Goal: Information Seeking & Learning: Learn about a topic

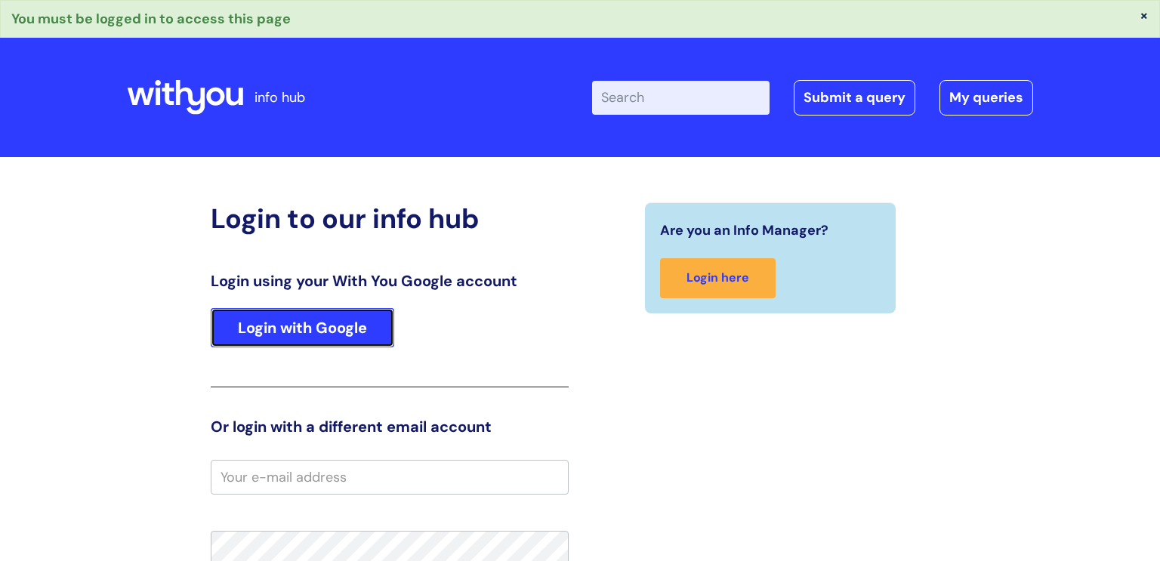
click at [314, 321] on link "Login with Google" at bounding box center [302, 327] width 183 height 39
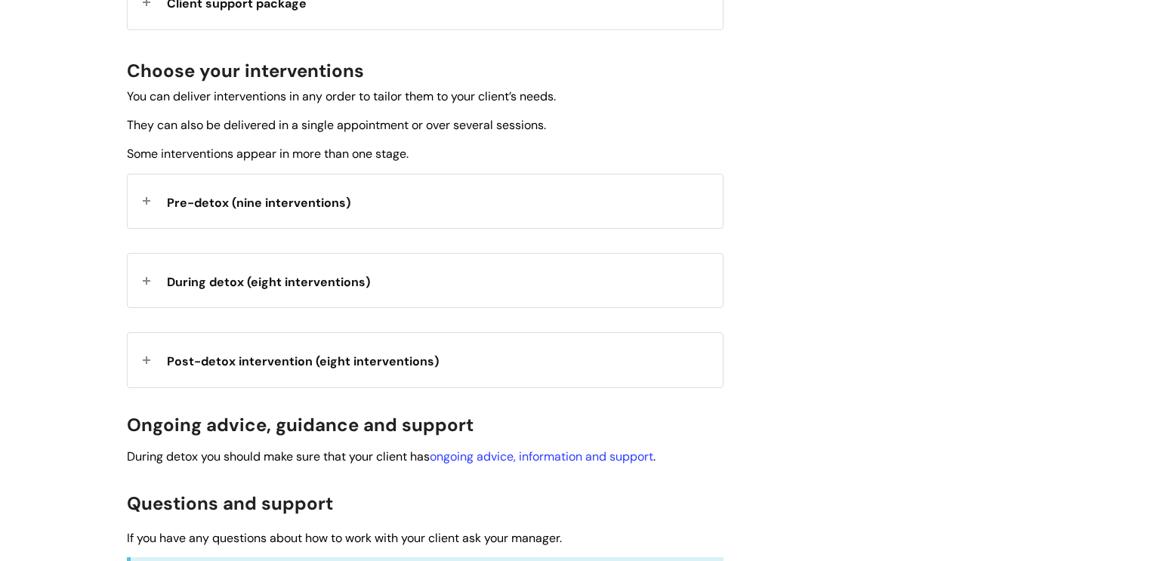
scroll to position [516, 0]
click at [188, 207] on span "Pre-detox (nine interventions)" at bounding box center [258, 203] width 183 height 16
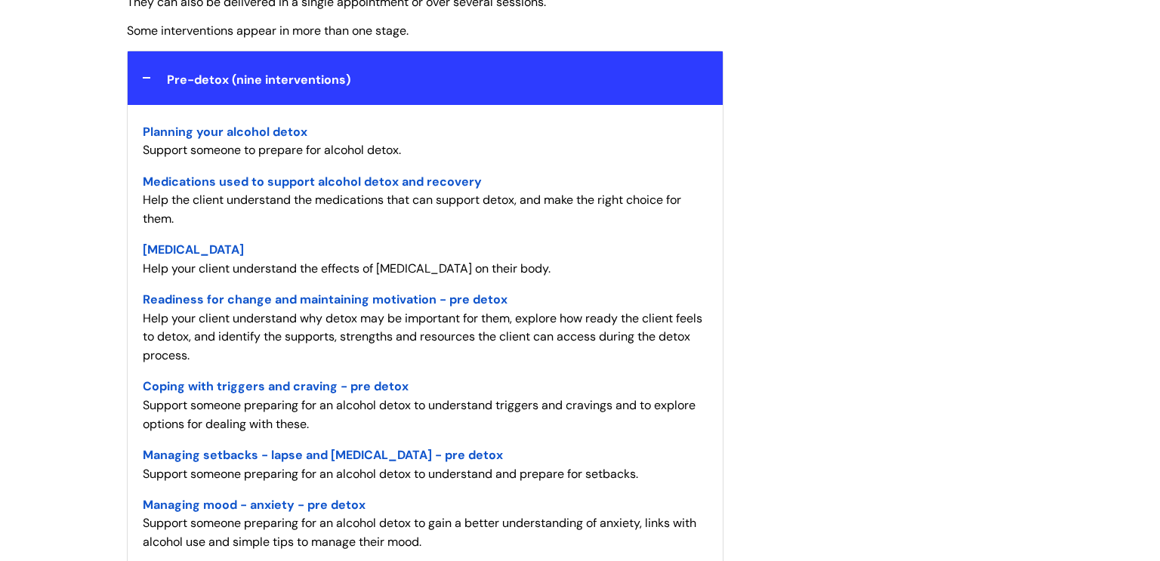
scroll to position [640, 0]
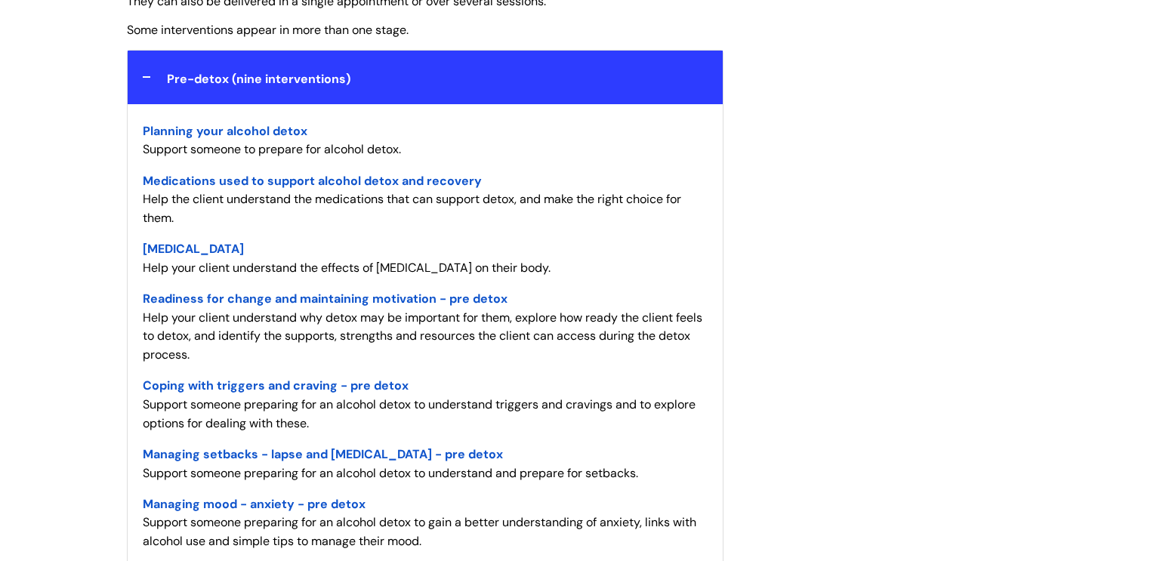
click at [248, 294] on span "Readiness for change and maintaining motivation - pre detox" at bounding box center [325, 299] width 365 height 16
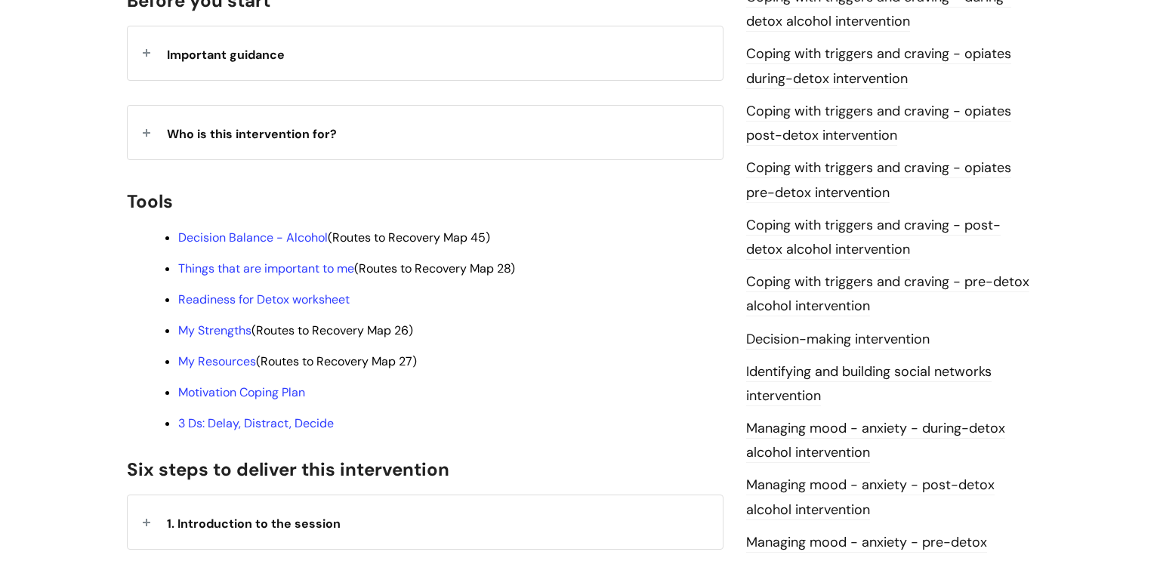
scroll to position [387, 0]
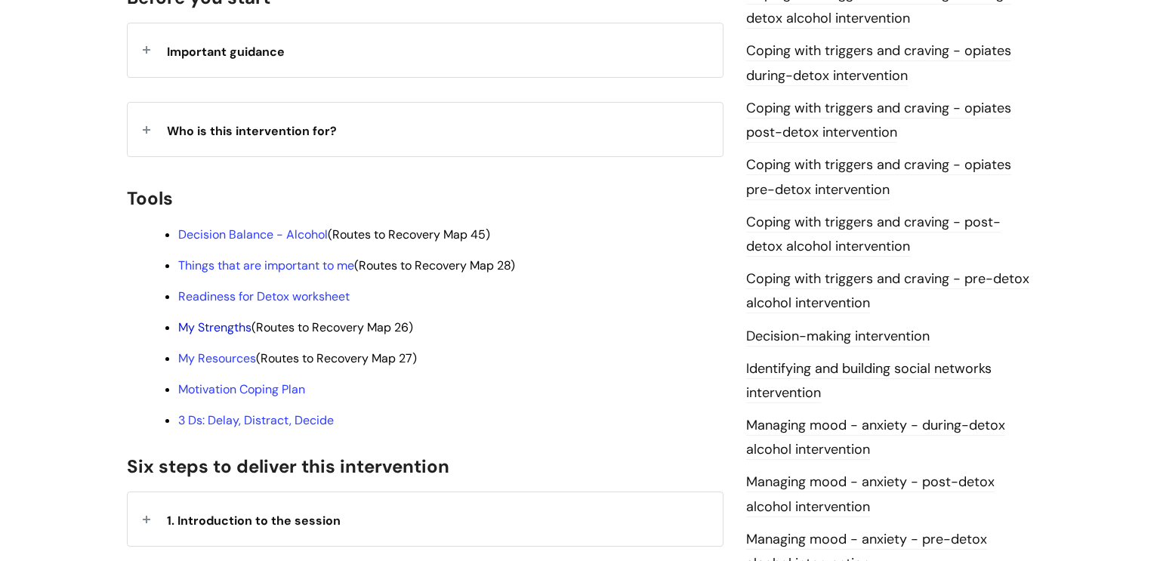
click at [220, 319] on link "My Strengths" at bounding box center [214, 327] width 73 height 16
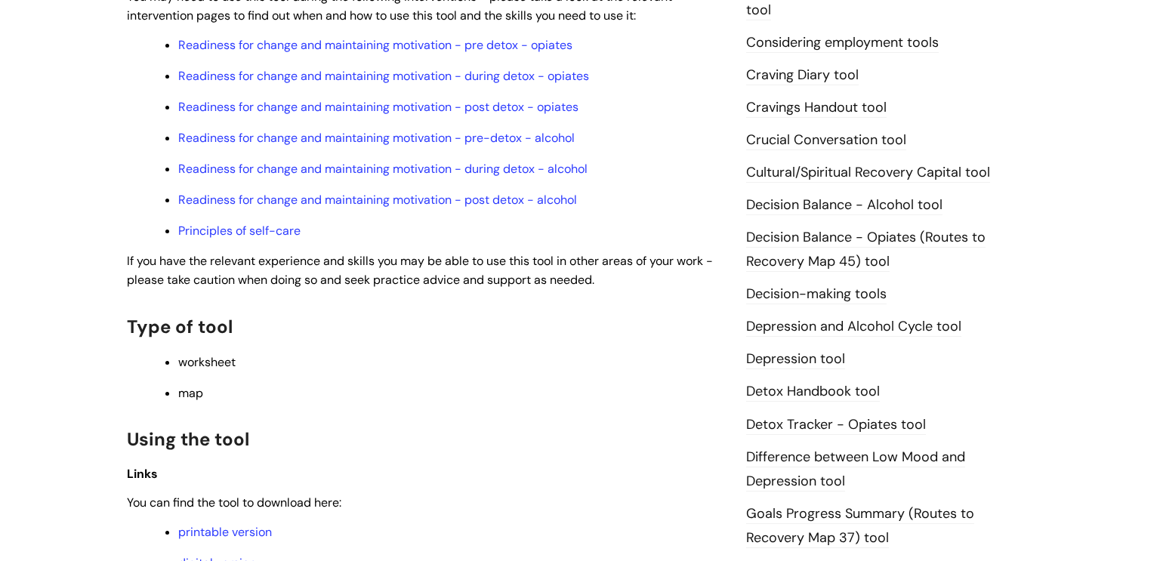
scroll to position [785, 0]
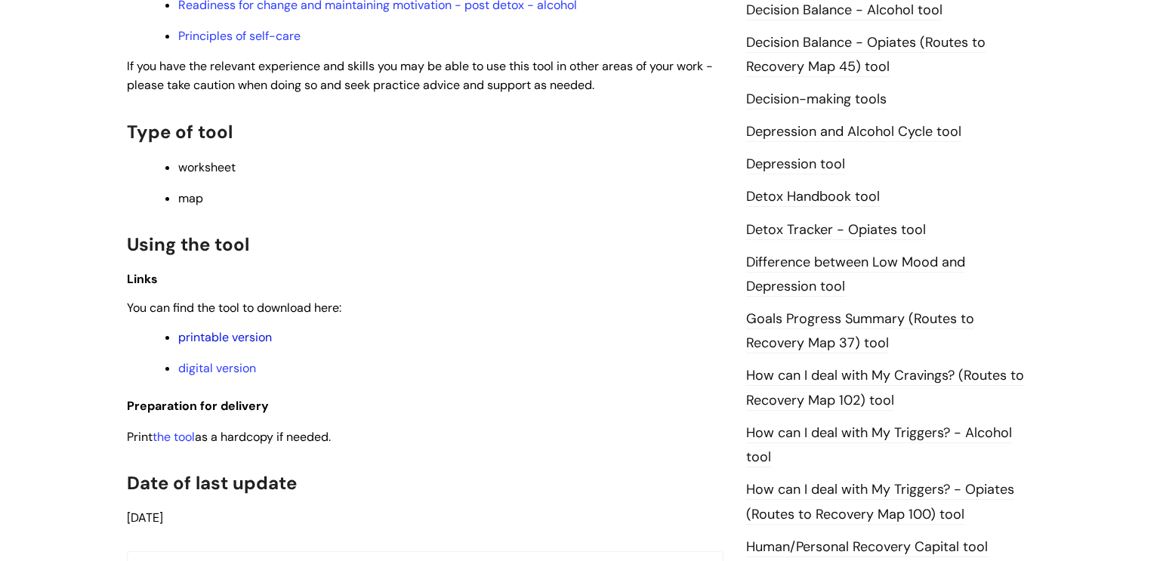
click at [202, 345] on link "printable version" at bounding box center [225, 337] width 94 height 16
